Goal: Navigation & Orientation: Understand site structure

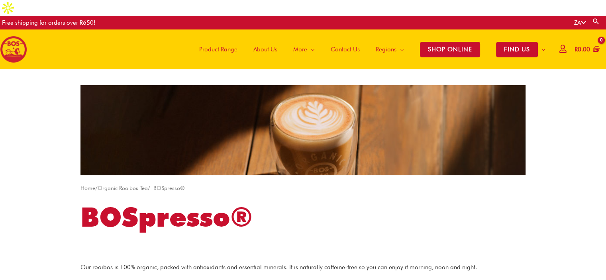
click at [13, 36] on img at bounding box center [13, 49] width 27 height 27
